Goal: Task Accomplishment & Management: Manage account settings

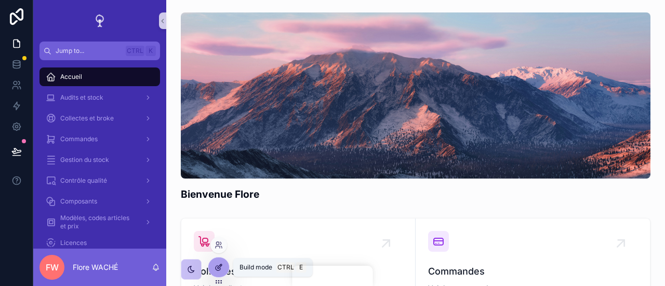
click at [218, 265] on icon at bounding box center [219, 267] width 8 height 8
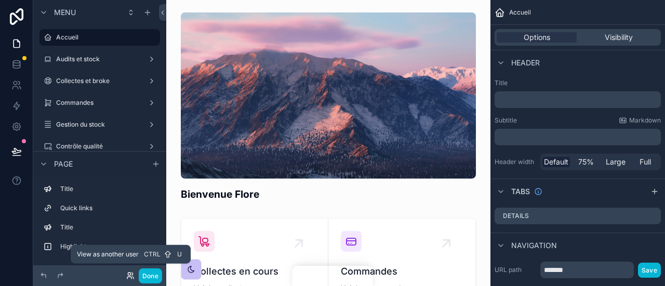
click at [128, 273] on icon at bounding box center [129, 274] width 3 height 3
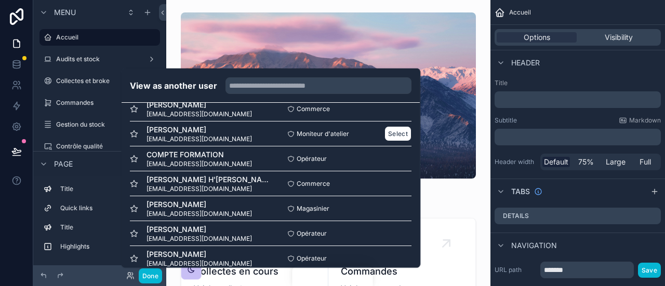
scroll to position [39, 0]
click at [387, 179] on button "Select" at bounding box center [398, 184] width 27 height 15
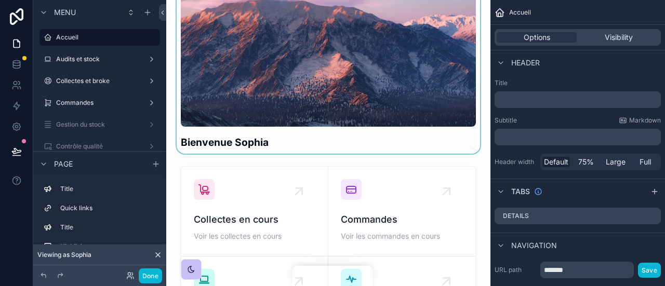
scroll to position [63, 0]
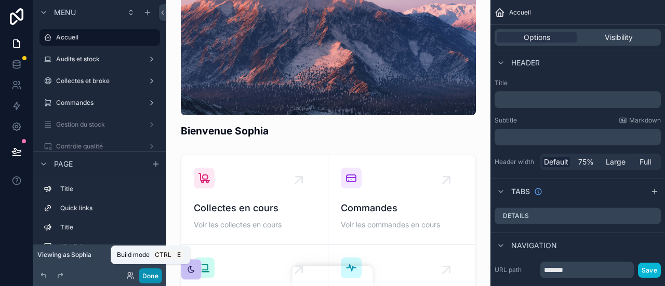
click at [155, 274] on button "Done" at bounding box center [150, 276] width 23 height 15
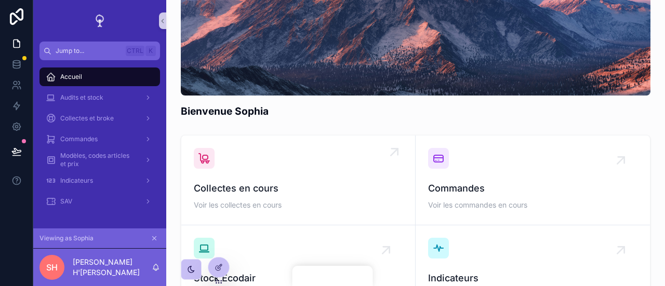
scroll to position [0, 0]
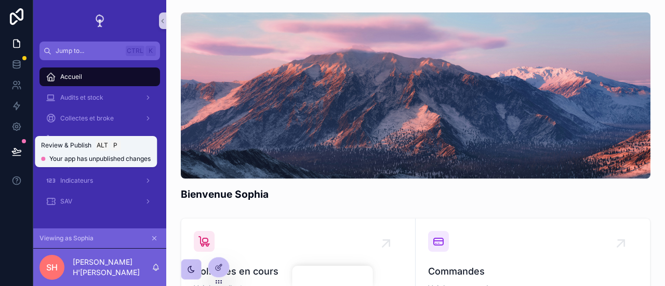
click at [19, 148] on icon at bounding box center [16, 152] width 10 height 10
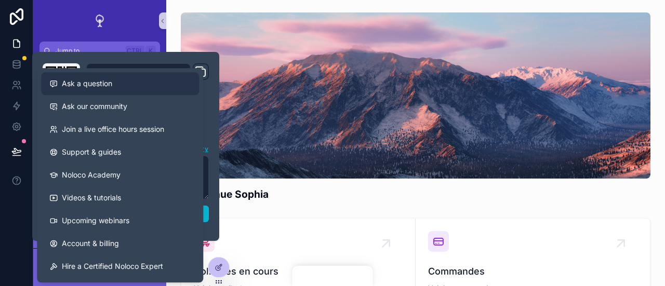
click at [101, 85] on span "Ask a question" at bounding box center [87, 83] width 50 height 10
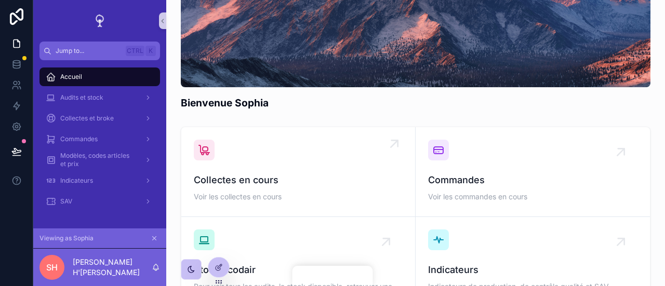
scroll to position [55, 0]
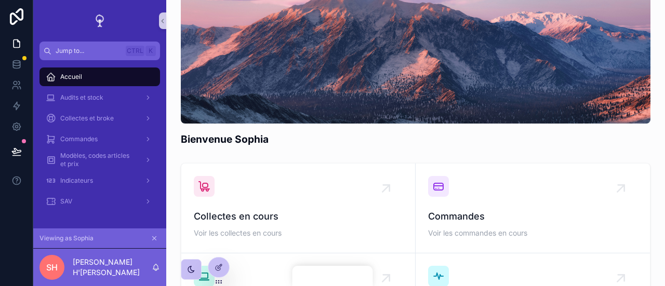
click at [151, 239] on icon "scrollable content" at bounding box center [154, 238] width 7 height 7
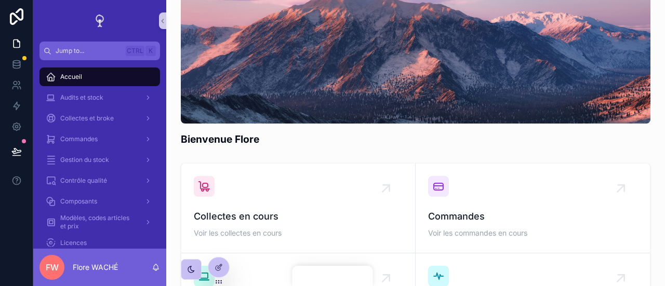
click at [48, 265] on span "FW" at bounding box center [52, 267] width 13 height 12
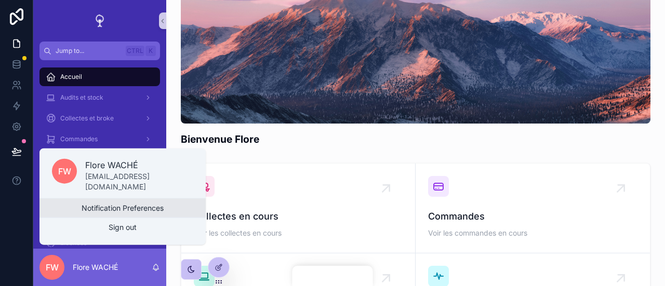
click at [96, 206] on button "Notification Preferences" at bounding box center [122, 208] width 166 height 19
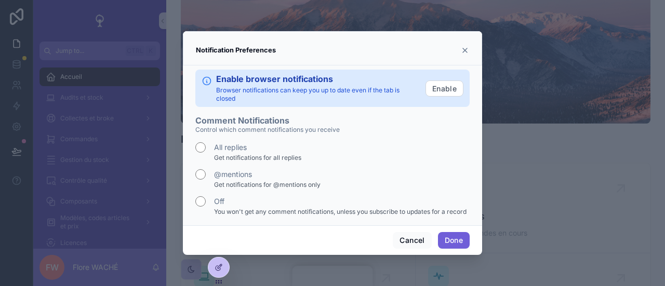
click at [443, 237] on button "Done" at bounding box center [454, 240] width 32 height 17
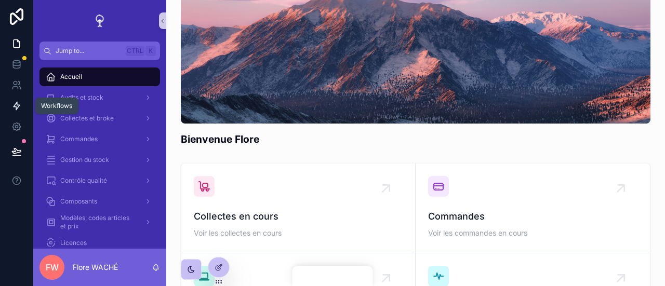
click at [18, 103] on icon at bounding box center [16, 106] width 10 height 10
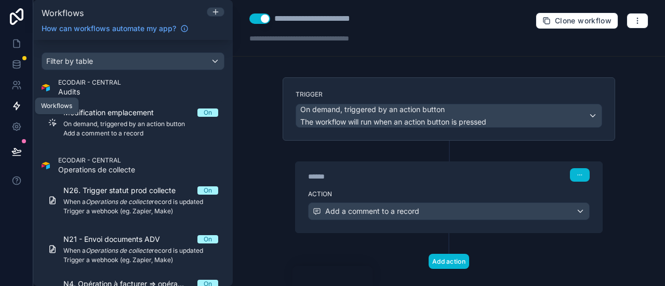
click at [11, 105] on icon at bounding box center [16, 106] width 10 height 10
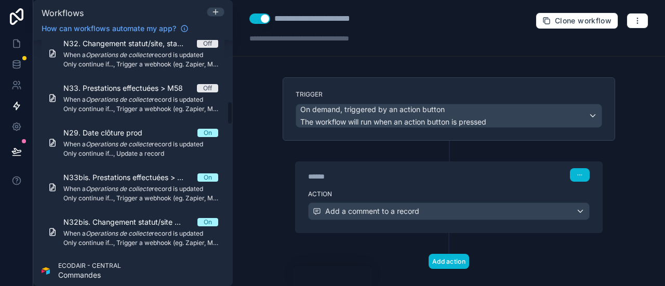
scroll to position [14, 0]
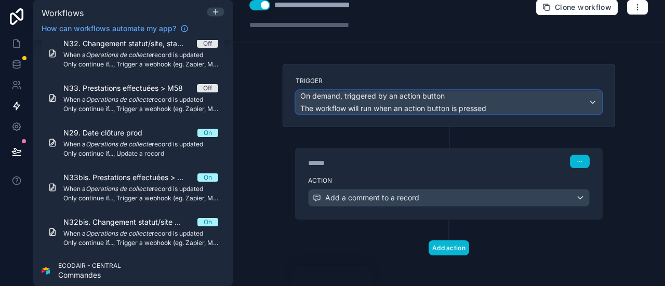
click at [366, 99] on span "On demand, triggered by an action button" at bounding box center [372, 96] width 144 height 10
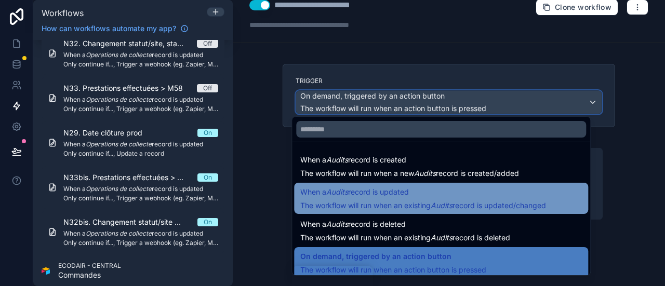
scroll to position [37, 0]
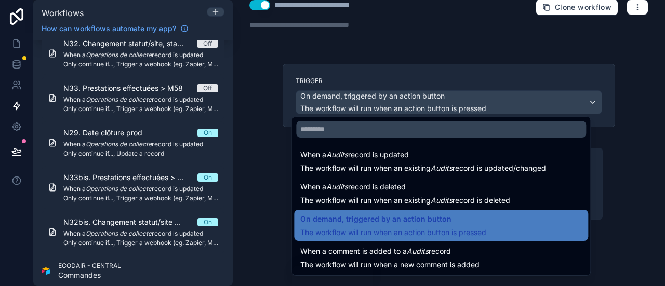
click at [630, 247] on div at bounding box center [332, 143] width 665 height 286
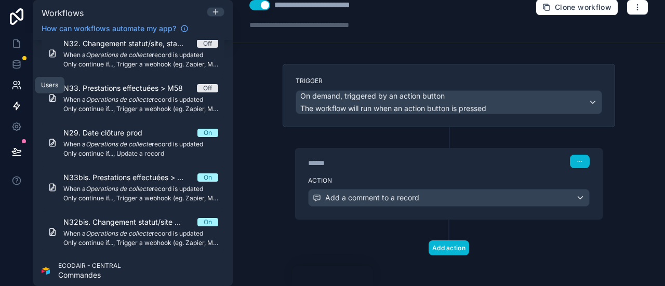
click at [8, 80] on link at bounding box center [16, 85] width 33 height 21
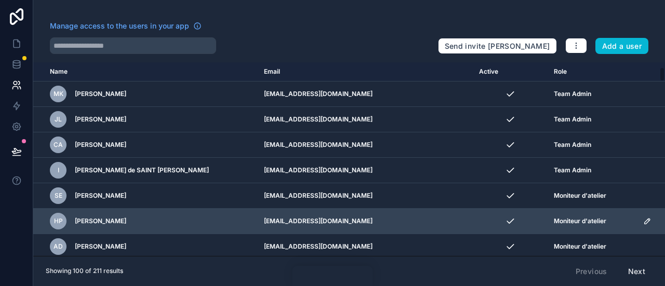
scroll to position [125, 0]
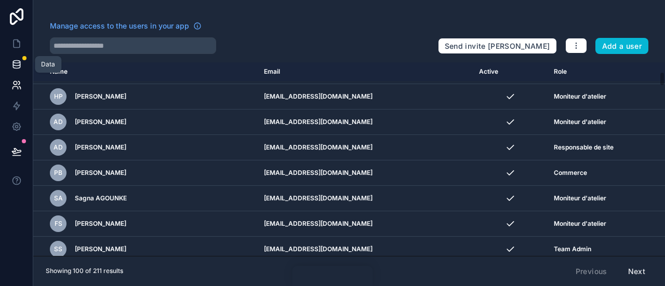
click at [20, 55] on link at bounding box center [16, 64] width 33 height 21
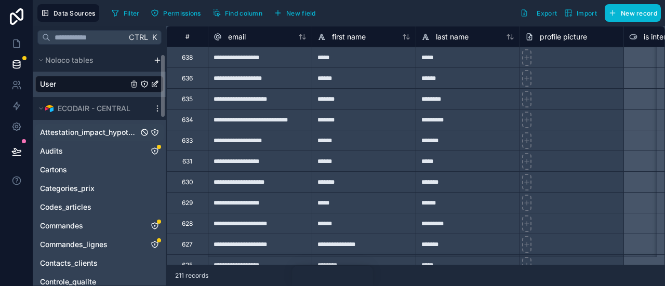
scroll to position [27, 0]
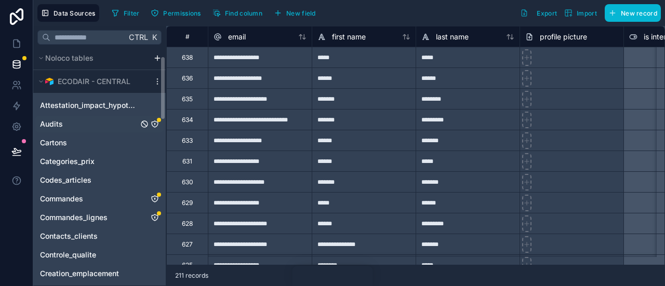
click at [88, 128] on div "Audits" at bounding box center [99, 124] width 128 height 17
click at [87, 129] on div "Audits" at bounding box center [99, 124] width 128 height 17
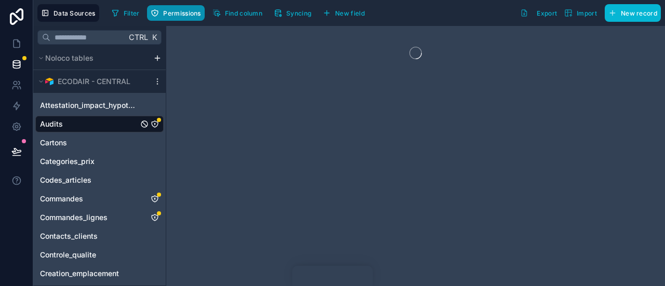
click at [195, 15] on span "Permissions" at bounding box center [181, 13] width 37 height 8
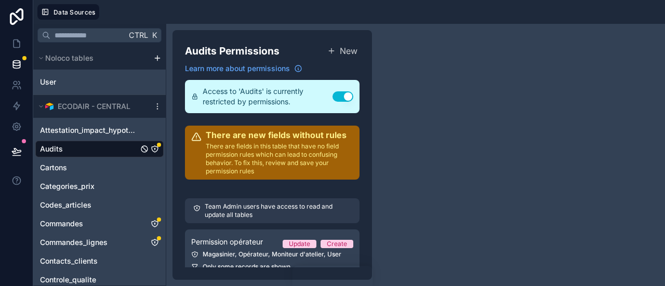
click at [94, 146] on div "Audits" at bounding box center [99, 149] width 128 height 17
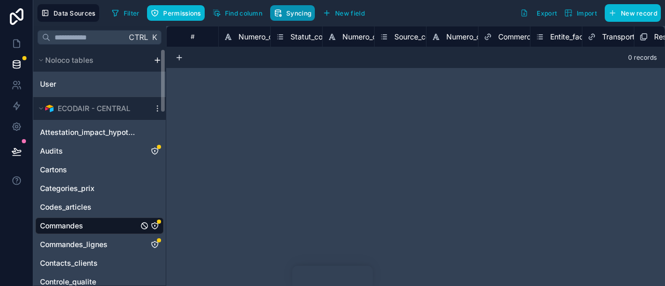
click at [300, 16] on span "Syncing" at bounding box center [298, 13] width 25 height 8
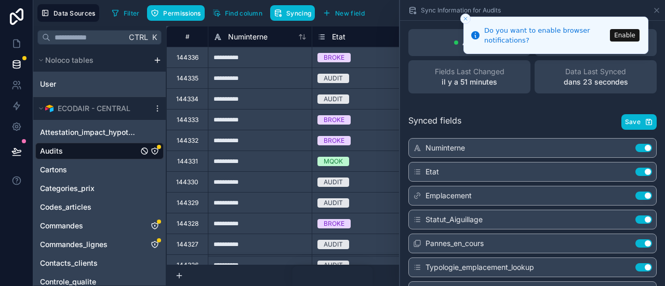
click at [470, 19] on button "Close toast" at bounding box center [465, 19] width 10 height 10
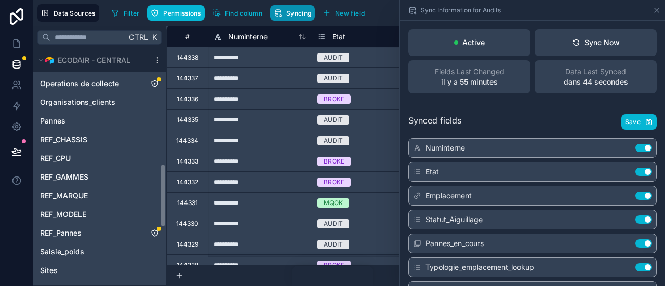
scroll to position [428, 0]
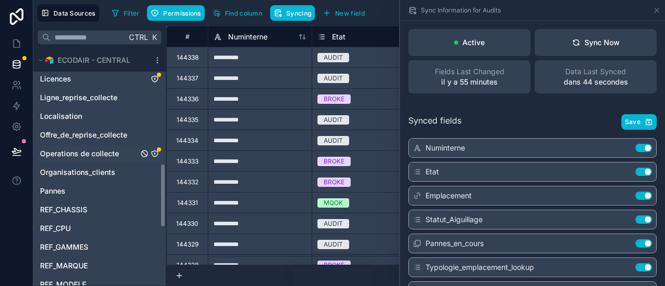
click at [80, 153] on span "Operations de collecte" at bounding box center [79, 154] width 79 height 10
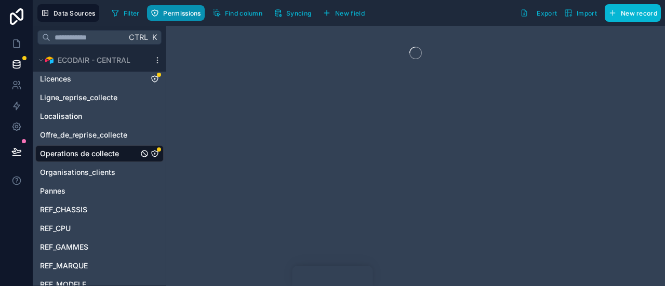
click at [177, 9] on span "Permissions" at bounding box center [181, 13] width 37 height 8
